Goal: Information Seeking & Learning: Learn about a topic

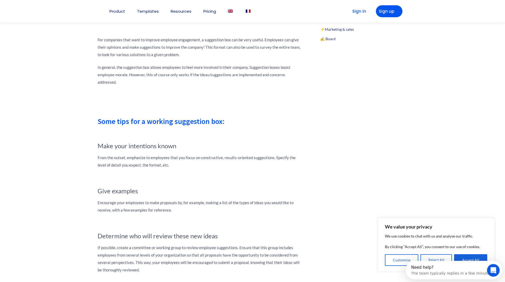
scroll to position [371, 0]
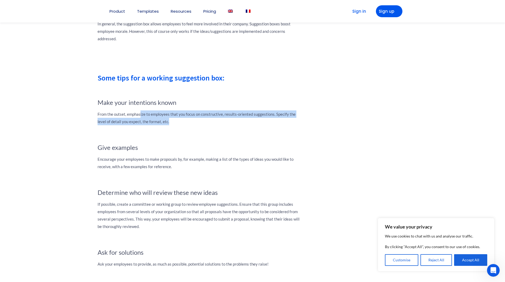
drag, startPoint x: 140, startPoint y: 113, endPoint x: 261, endPoint y: 119, distance: 121.0
click at [261, 119] on p "From the outset, emphasize to employees that you focus on constructive, results…" at bounding box center [200, 118] width 204 height 15
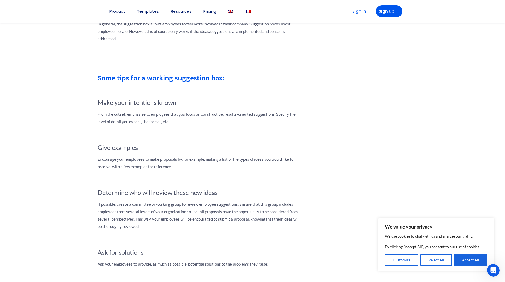
click at [267, 138] on div at bounding box center [200, 137] width 204 height 13
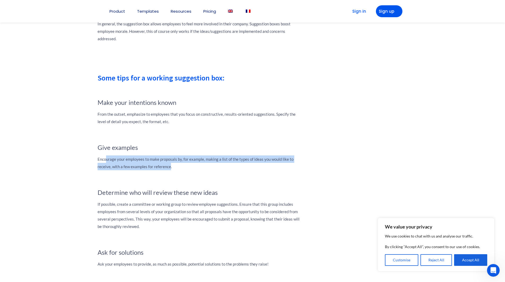
drag, startPoint x: 107, startPoint y: 161, endPoint x: 170, endPoint y: 163, distance: 63.7
click at [170, 163] on p "Encourage your employees to make proposals by, for example, making a list of th…" at bounding box center [200, 163] width 204 height 15
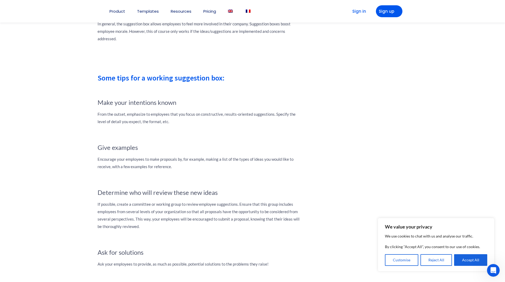
click at [207, 171] on div "Idea boxes, whether they are real physical boxes, or take on a more digital for…" at bounding box center [200, 236] width 204 height 696
drag, startPoint x: 236, startPoint y: 159, endPoint x: 299, endPoint y: 168, distance: 63.9
click at [299, 168] on p "Encourage your employees to make proposals by, for example, making a list of th…" at bounding box center [200, 163] width 204 height 15
click at [205, 173] on div "Idea boxes, whether they are real physical boxes, or take on a more digital for…" at bounding box center [200, 236] width 204 height 696
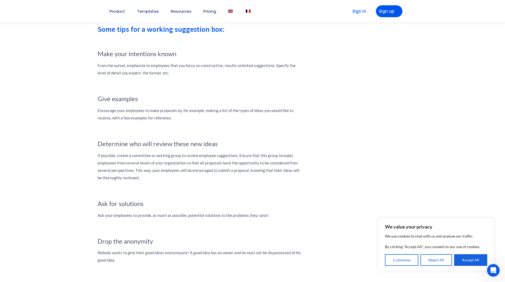
scroll to position [424, 0]
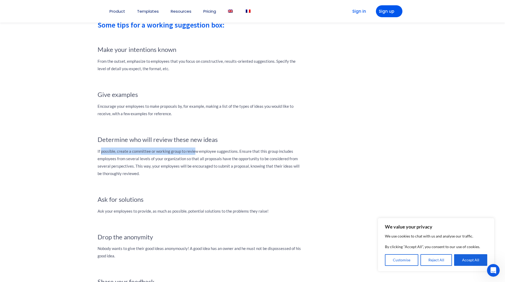
drag, startPoint x: 101, startPoint y: 150, endPoint x: 195, endPoint y: 151, distance: 94.6
click at [195, 151] on p "If possible, create a committee or working group to review employee suggestions…" at bounding box center [200, 163] width 204 height 30
click at [216, 201] on h4 "Ask for solutions" at bounding box center [200, 200] width 204 height 8
drag, startPoint x: 156, startPoint y: 151, endPoint x: 229, endPoint y: 151, distance: 73.2
click at [229, 151] on p "If possible, create a committee or working group to review employee suggestions…" at bounding box center [200, 163] width 204 height 30
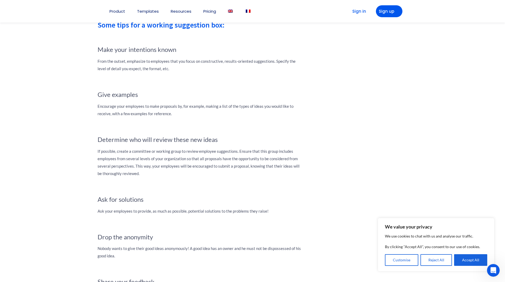
click at [212, 190] on div at bounding box center [200, 189] width 204 height 13
drag, startPoint x: 246, startPoint y: 152, endPoint x: 294, endPoint y: 154, distance: 48.6
click at [294, 154] on p "If possible, create a committee or working group to review employee suggestions…" at bounding box center [200, 163] width 204 height 30
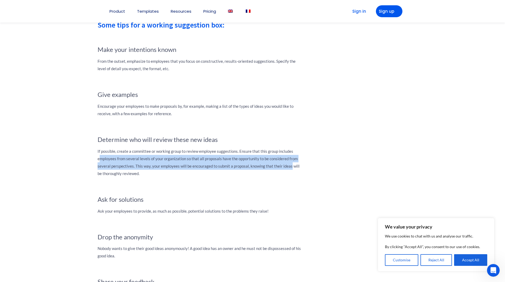
drag, startPoint x: 100, startPoint y: 157, endPoint x: 282, endPoint y: 184, distance: 184.0
click at [291, 166] on p "If possible, create a committee or working group to review employee suggestions…" at bounding box center [200, 163] width 204 height 30
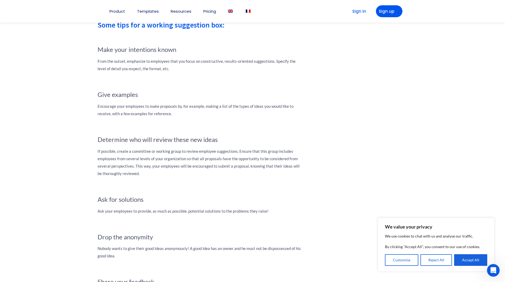
click at [276, 191] on div at bounding box center [200, 189] width 204 height 13
drag, startPoint x: 97, startPoint y: 200, endPoint x: 157, endPoint y: 200, distance: 60.2
click at [157, 200] on div "[DATE] Idea boxes, whether they are real physical boxes, or take on a more digi…" at bounding box center [200, 183] width 212 height 980
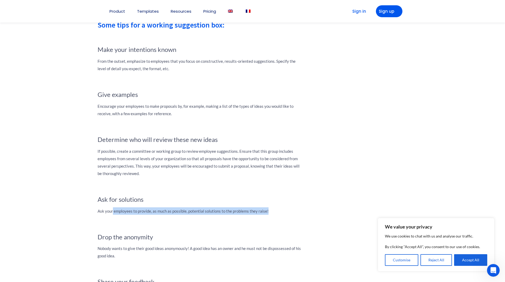
drag, startPoint x: 113, startPoint y: 213, endPoint x: 245, endPoint y: 221, distance: 132.2
click at [245, 221] on div "Idea boxes, whether they are real physical boxes, or take on a more digital for…" at bounding box center [200, 183] width 204 height 696
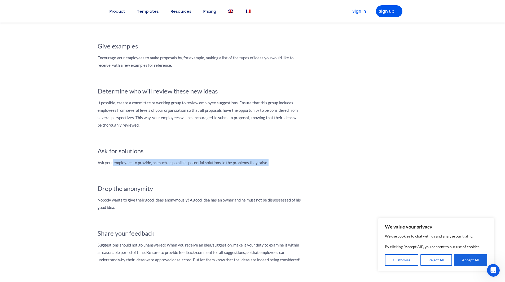
scroll to position [477, 0]
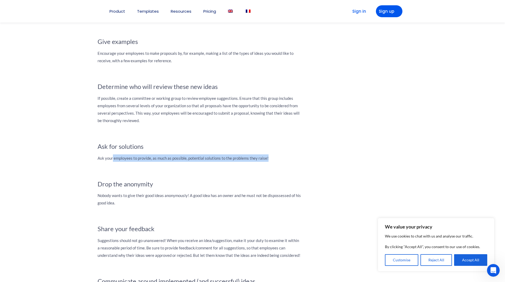
click at [249, 175] on div at bounding box center [200, 173] width 204 height 13
click at [224, 155] on p "Ask your employees to provide, as much as possible, potential solutions to the …" at bounding box center [200, 158] width 204 height 7
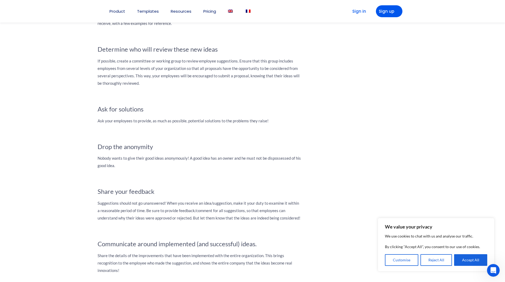
scroll to position [530, 0]
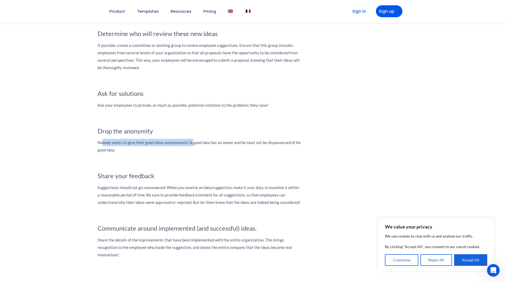
drag, startPoint x: 102, startPoint y: 143, endPoint x: 194, endPoint y: 143, distance: 91.4
click at [194, 143] on p "Nobody wants to give their good ideas anonymously! A good idea has an owner and…" at bounding box center [200, 146] width 204 height 15
click at [199, 164] on div at bounding box center [200, 165] width 204 height 13
click at [208, 145] on p "Nobody wants to give their good ideas anonymously! A good idea has an owner and…" at bounding box center [200, 146] width 204 height 15
drag, startPoint x: 243, startPoint y: 139, endPoint x: 259, endPoint y: 139, distance: 15.9
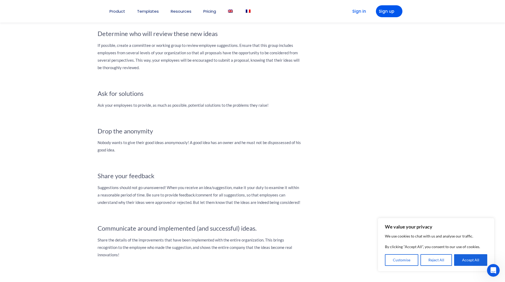
click at [251, 139] on div "Idea boxes, whether they are real physical boxes, or take on a more digital for…" at bounding box center [200, 77] width 204 height 696
click at [122, 155] on div "Idea boxes, whether they are real physical boxes, or take on a more digital for…" at bounding box center [200, 77] width 204 height 696
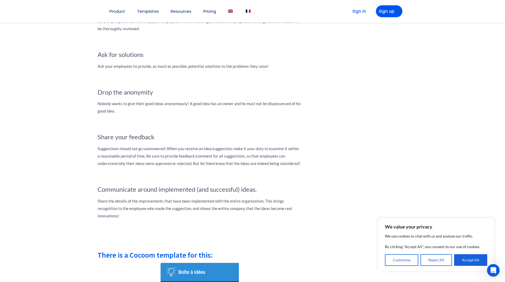
scroll to position [583, 0]
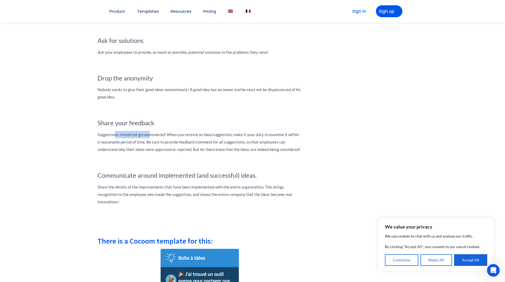
drag, startPoint x: 114, startPoint y: 135, endPoint x: 149, endPoint y: 135, distance: 35.8
click at [149, 135] on p "Suggestions should not go unanswered! When you receive an idea/suggestion, make…" at bounding box center [200, 142] width 204 height 22
drag, startPoint x: 192, startPoint y: 136, endPoint x: 213, endPoint y: 136, distance: 21.5
click at [213, 136] on p "Suggestions should not go unanswered! When you receive an idea/suggestion, make…" at bounding box center [200, 142] width 204 height 22
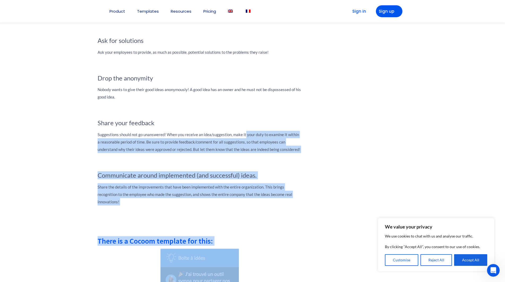
drag, startPoint x: 245, startPoint y: 134, endPoint x: 314, endPoint y: 135, distance: 68.4
click at [314, 135] on div "[DATE] Idea boxes, whether they are real physical boxes, or take on a more digi…" at bounding box center [253, 24] width 318 height 982
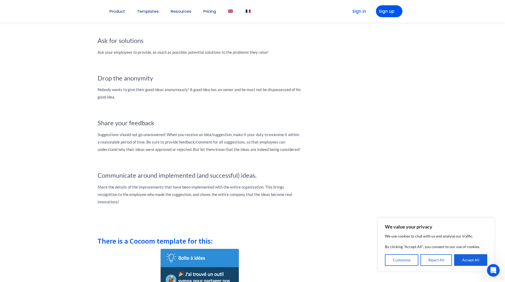
click at [350, 140] on div "Cocoom manifest Cocoom is a software editor, specialized into internal communic…" at bounding box center [359, 24] width 106 height 982
click at [122, 141] on p "Suggestions should not go unanswered! When you receive an idea/suggestion, make…" at bounding box center [200, 142] width 204 height 22
drag, startPoint x: 164, startPoint y: 144, endPoint x: 232, endPoint y: 141, distance: 67.9
click at [232, 141] on p "Suggestions should not go unanswered! When you receive an idea/suggestion, make…" at bounding box center [200, 142] width 204 height 22
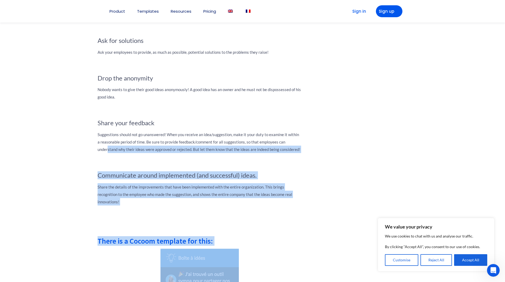
drag, startPoint x: 107, startPoint y: 150, endPoint x: 308, endPoint y: 148, distance: 200.9
click at [308, 148] on div "[DATE] Idea boxes, whether they are real physical boxes, or take on a more digi…" at bounding box center [253, 24] width 318 height 982
click at [320, 167] on div "Cocoom manifest Cocoom is a software editor, specialized into internal communic…" at bounding box center [359, 24] width 106 height 982
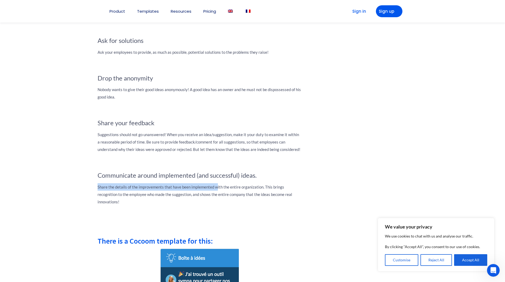
drag, startPoint x: 98, startPoint y: 188, endPoint x: 217, endPoint y: 191, distance: 118.8
click at [217, 191] on p "Share the details of the improvements that have been implemented with the entir…" at bounding box center [200, 194] width 204 height 22
click at [304, 206] on div "[DATE] Idea boxes, whether they are real physical boxes, or take on a more digi…" at bounding box center [200, 24] width 212 height 982
drag, startPoint x: 102, startPoint y: 196, endPoint x: 252, endPoint y: 200, distance: 150.1
click at [252, 200] on p "Share the details of the improvements that have been implemented with the entir…" at bounding box center [200, 194] width 204 height 22
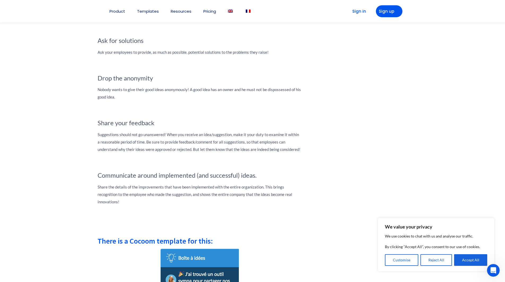
click at [297, 222] on div at bounding box center [200, 224] width 204 height 27
drag, startPoint x: 226, startPoint y: 193, endPoint x: 296, endPoint y: 196, distance: 69.8
click at [296, 196] on p "Share the details of the improvements that have been implemented with the entir…" at bounding box center [200, 194] width 204 height 22
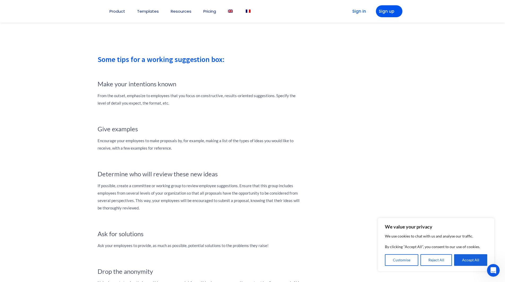
scroll to position [398, 0]
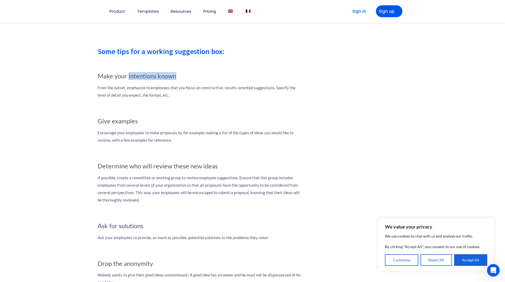
drag, startPoint x: 128, startPoint y: 77, endPoint x: 184, endPoint y: 77, distance: 55.7
click at [184, 77] on h4 "Make your intentions known" at bounding box center [200, 76] width 204 height 8
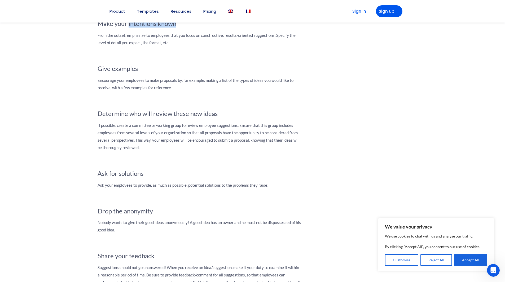
scroll to position [451, 0]
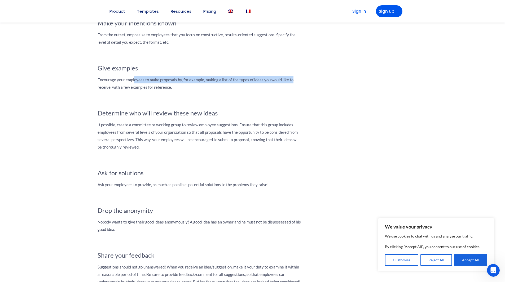
drag, startPoint x: 134, startPoint y: 80, endPoint x: 296, endPoint y: 82, distance: 162.0
click at [296, 82] on p "Encourage your employees to make proposals by, for example, making a list of th…" at bounding box center [200, 83] width 204 height 15
drag, startPoint x: 103, startPoint y: 89, endPoint x: 106, endPoint y: 88, distance: 3.1
click at [103, 89] on p "Encourage your employees to make proposals by, for example, making a list of th…" at bounding box center [200, 83] width 204 height 15
drag, startPoint x: 230, startPoint y: 79, endPoint x: 298, endPoint y: 81, distance: 68.2
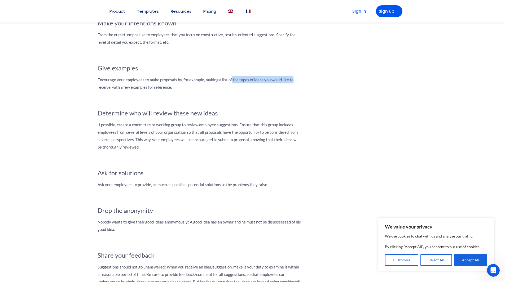
click at [298, 81] on p "Encourage your employees to make proposals by, for example, making a list of th…" at bounding box center [200, 83] width 204 height 15
drag, startPoint x: 98, startPoint y: 90, endPoint x: 286, endPoint y: 99, distance: 187.6
click at [183, 89] on p "Encourage your employees to make proposals by, for example, making a list of th…" at bounding box center [200, 83] width 204 height 15
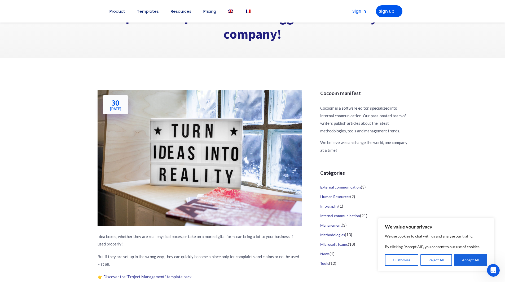
scroll to position [0, 0]
